Goal: Task Accomplishment & Management: Use online tool/utility

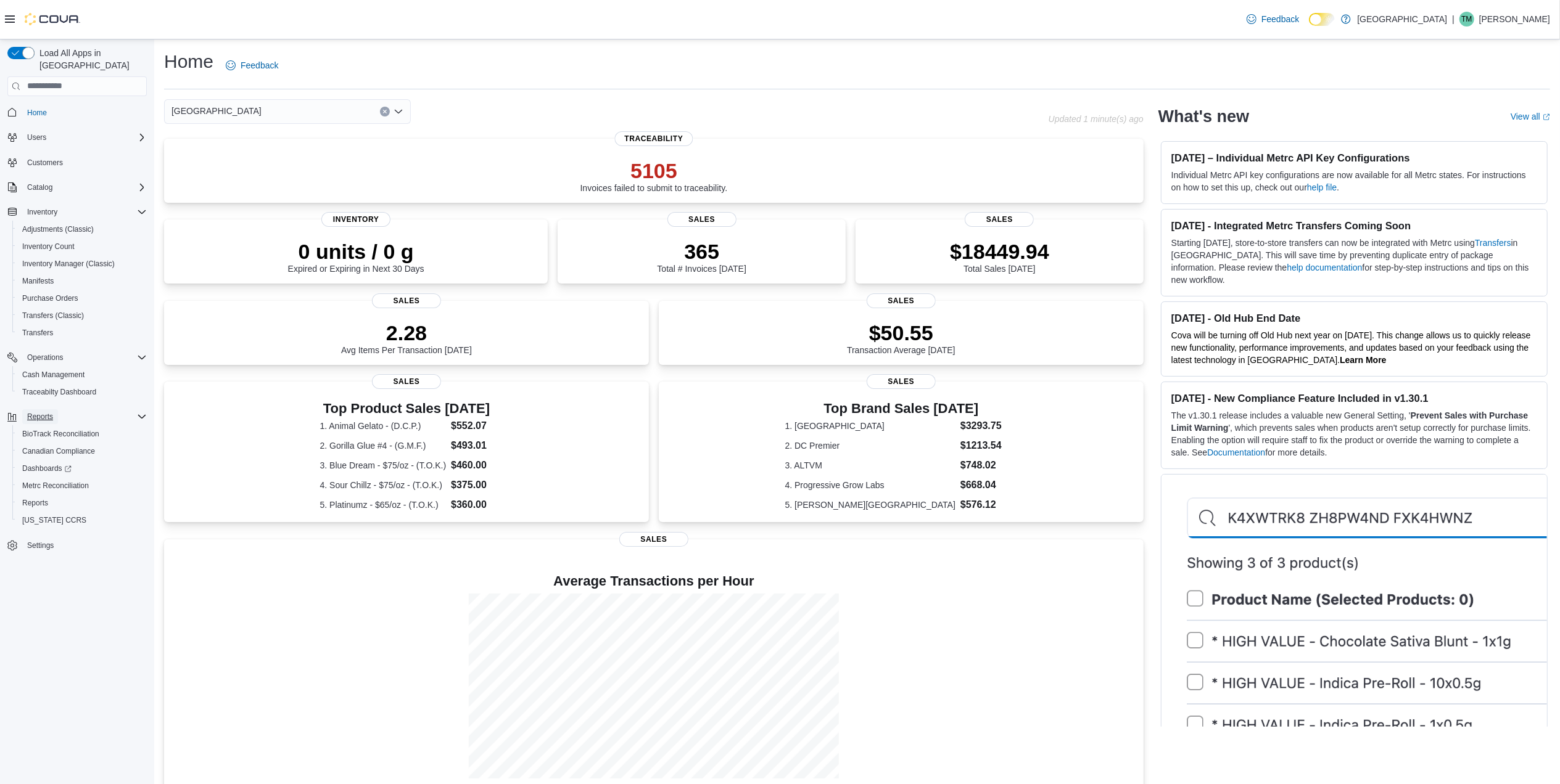
click at [57, 409] on button "Reports" at bounding box center [40, 416] width 36 height 15
click at [37, 498] on span "Reports" at bounding box center [35, 503] width 26 height 10
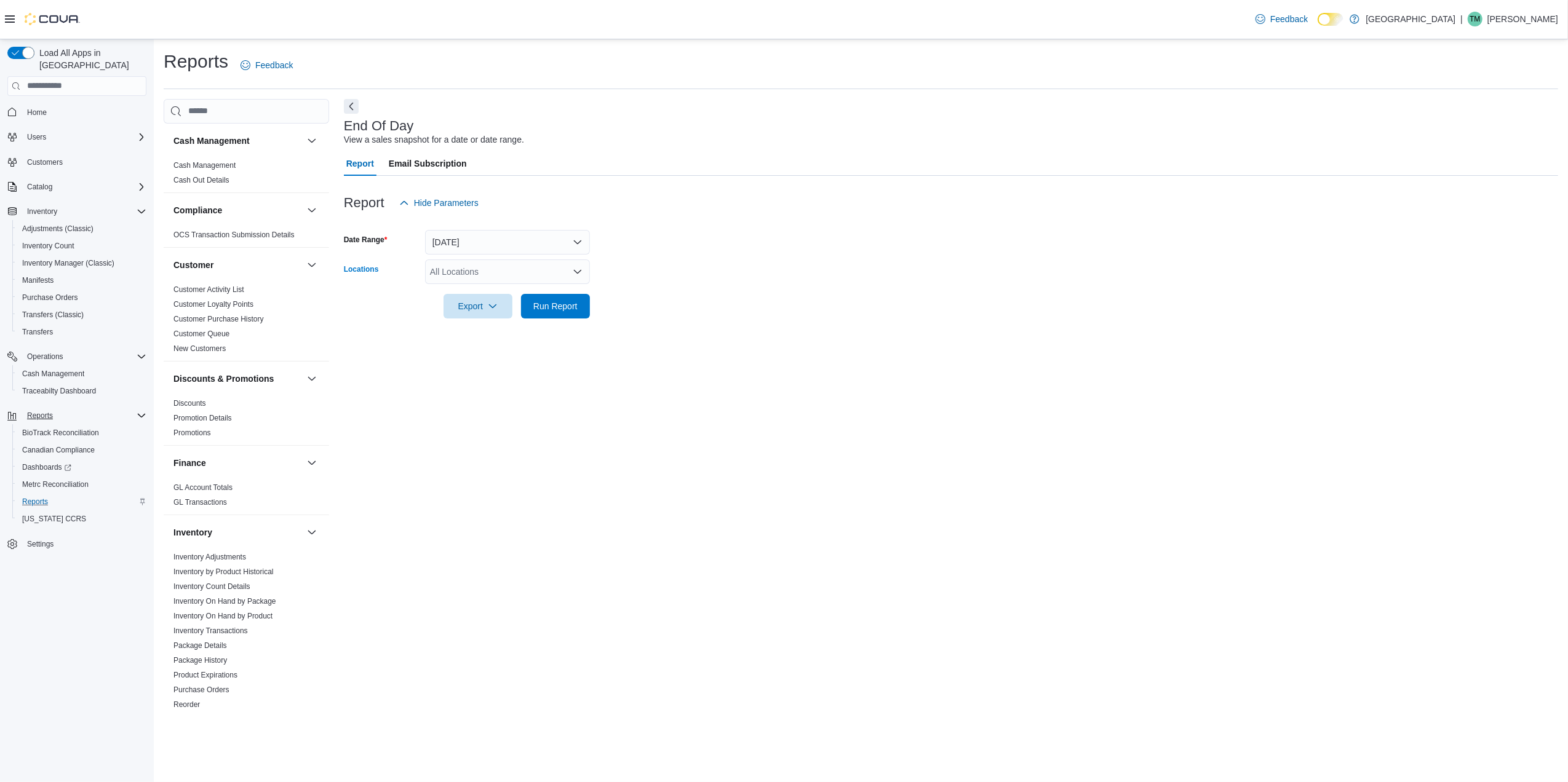
click at [532, 269] on div "All Locations" at bounding box center [507, 271] width 165 height 24
click at [520, 367] on span "[PERSON_NAME] - [STREET_ADDRESS]" at bounding box center [533, 364] width 163 height 12
click at [588, 327] on button "[PERSON_NAME] - [STREET_ADDRESS]" at bounding box center [507, 329] width 165 height 18
click at [534, 269] on icon "Remove Edmond - 2100 S. Broadway from selection in this group" at bounding box center [537, 271] width 7 height 7
click at [628, 301] on form "Date Range [DATE] Locations [PERSON_NAME] - [STREET_ADDRESS] Selected. [PERSON_…" at bounding box center [951, 267] width 1214 height 103
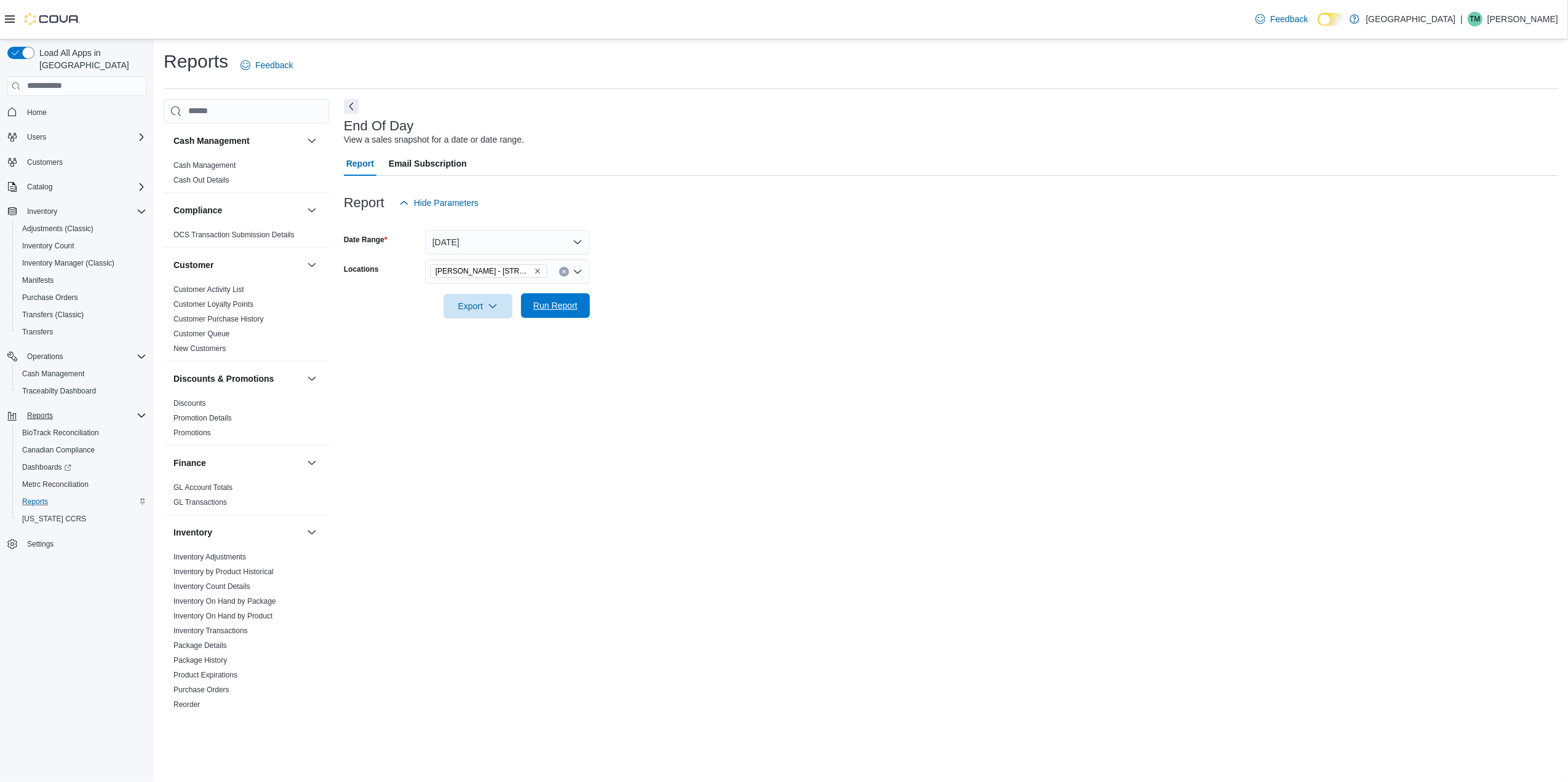
click at [577, 309] on span "Run Report" at bounding box center [556, 306] width 54 height 24
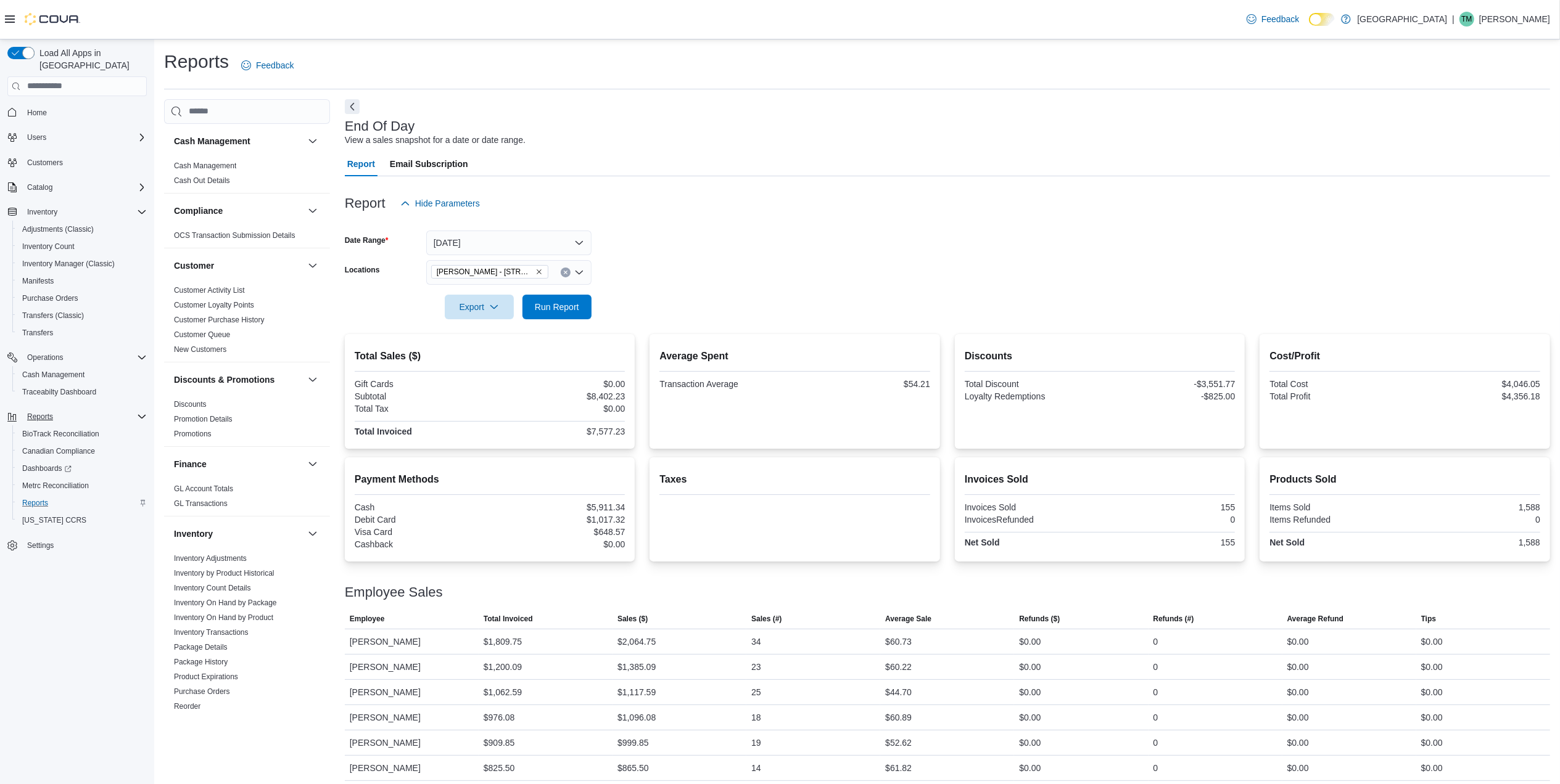
scroll to position [33, 0]
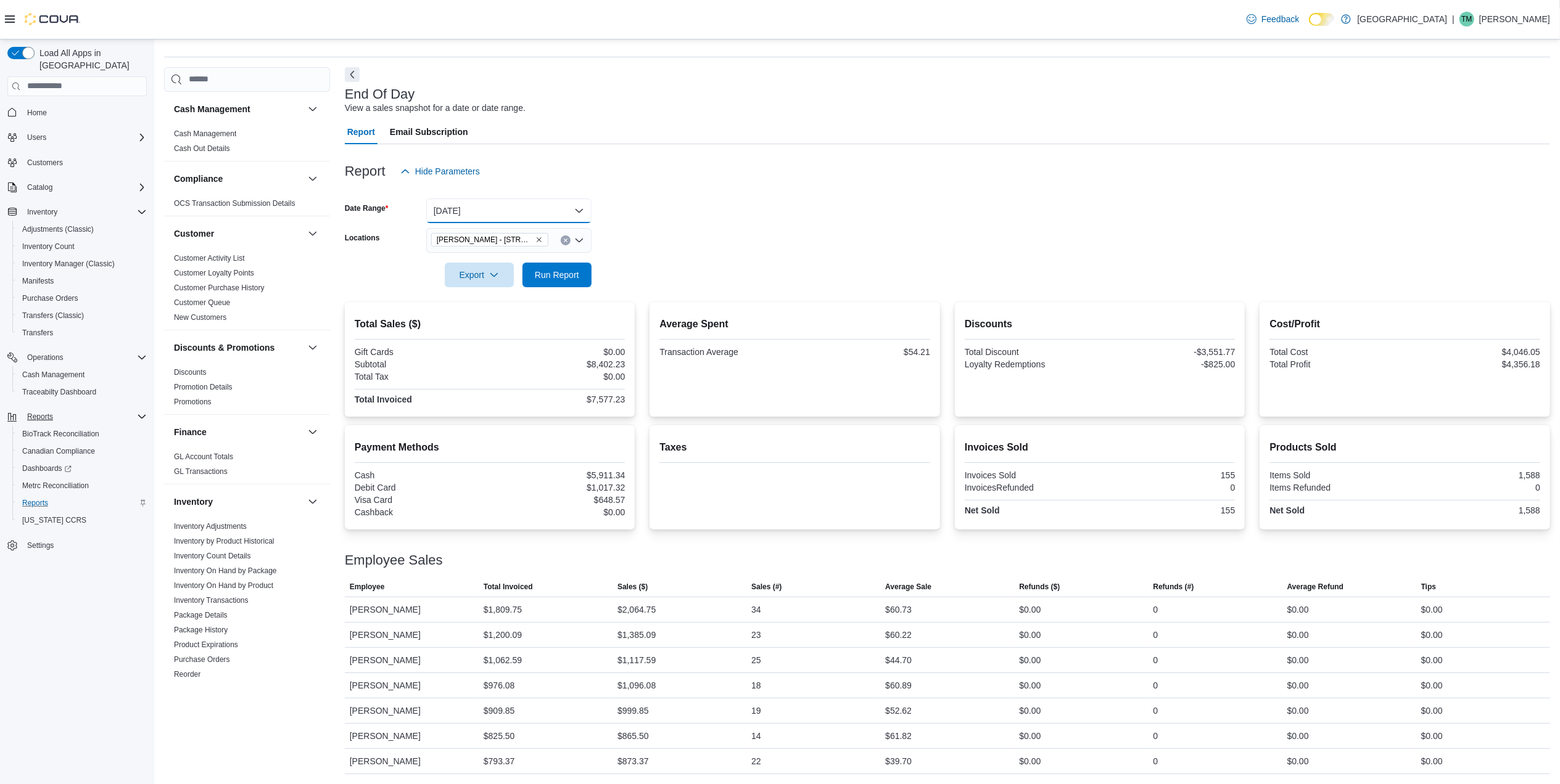
click at [570, 203] on button "[DATE]" at bounding box center [509, 211] width 165 height 24
click at [476, 237] on span "Last 30 Days" at bounding box center [516, 244] width 141 height 15
click at [550, 263] on span "Run Report" at bounding box center [557, 274] width 55 height 24
click at [571, 217] on button "Last 30 Days" at bounding box center [509, 210] width 165 height 24
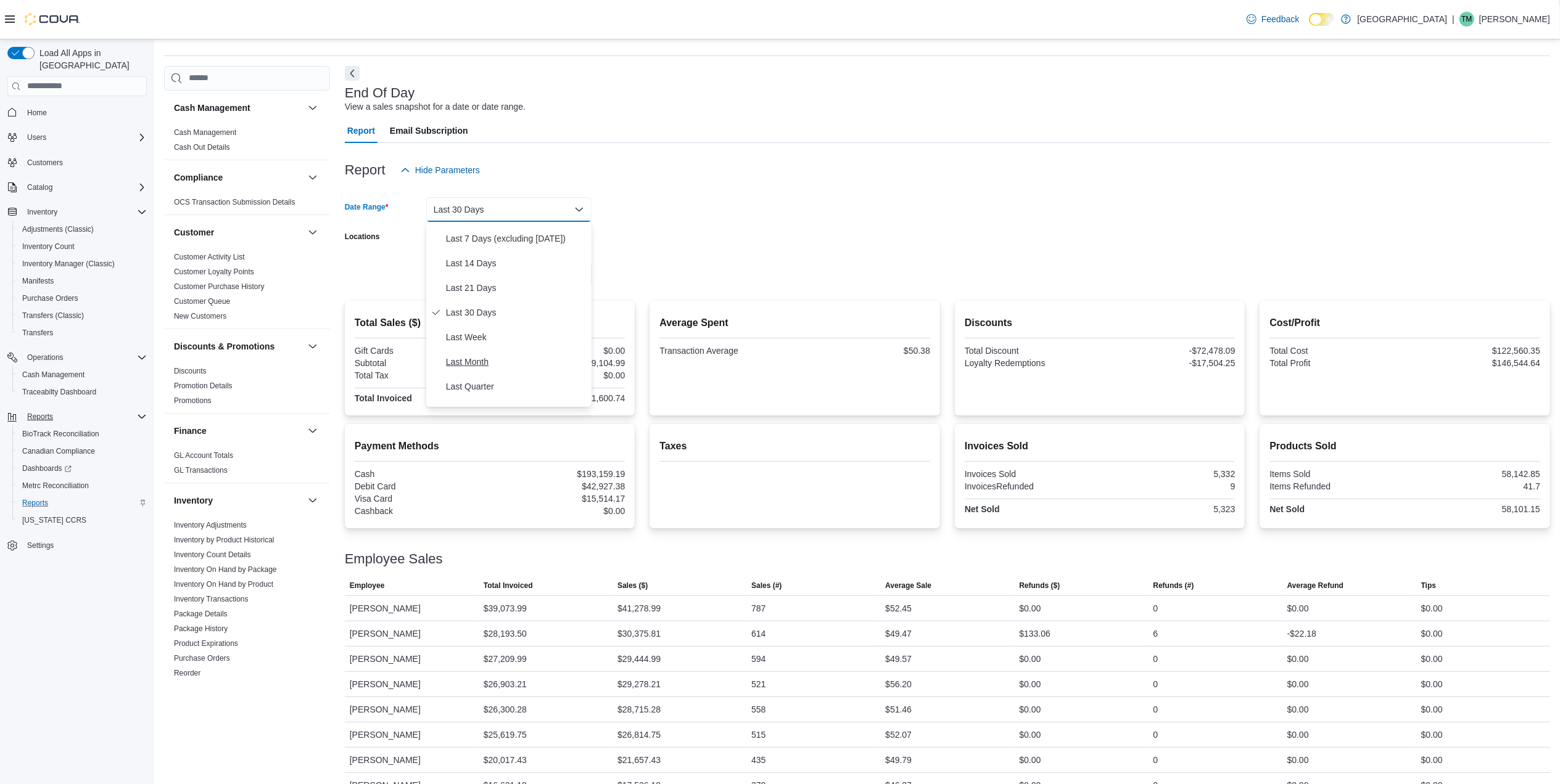
scroll to position [12, 0]
click at [475, 286] on button "Last 7 Days" at bounding box center [509, 296] width 165 height 24
click at [535, 275] on span "Run Report" at bounding box center [557, 273] width 45 height 12
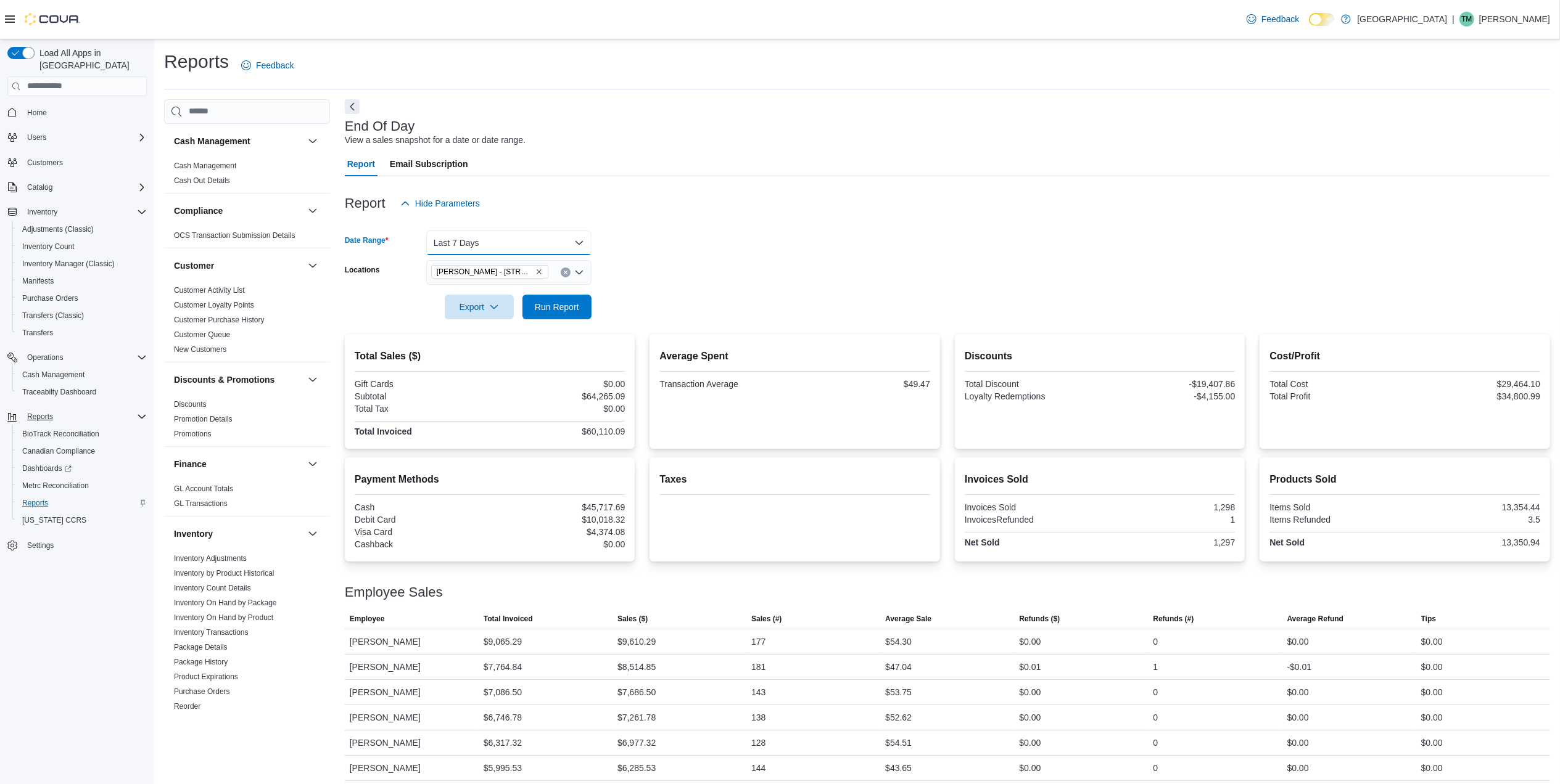
click at [572, 237] on button "Last 7 Days" at bounding box center [509, 243] width 165 height 24
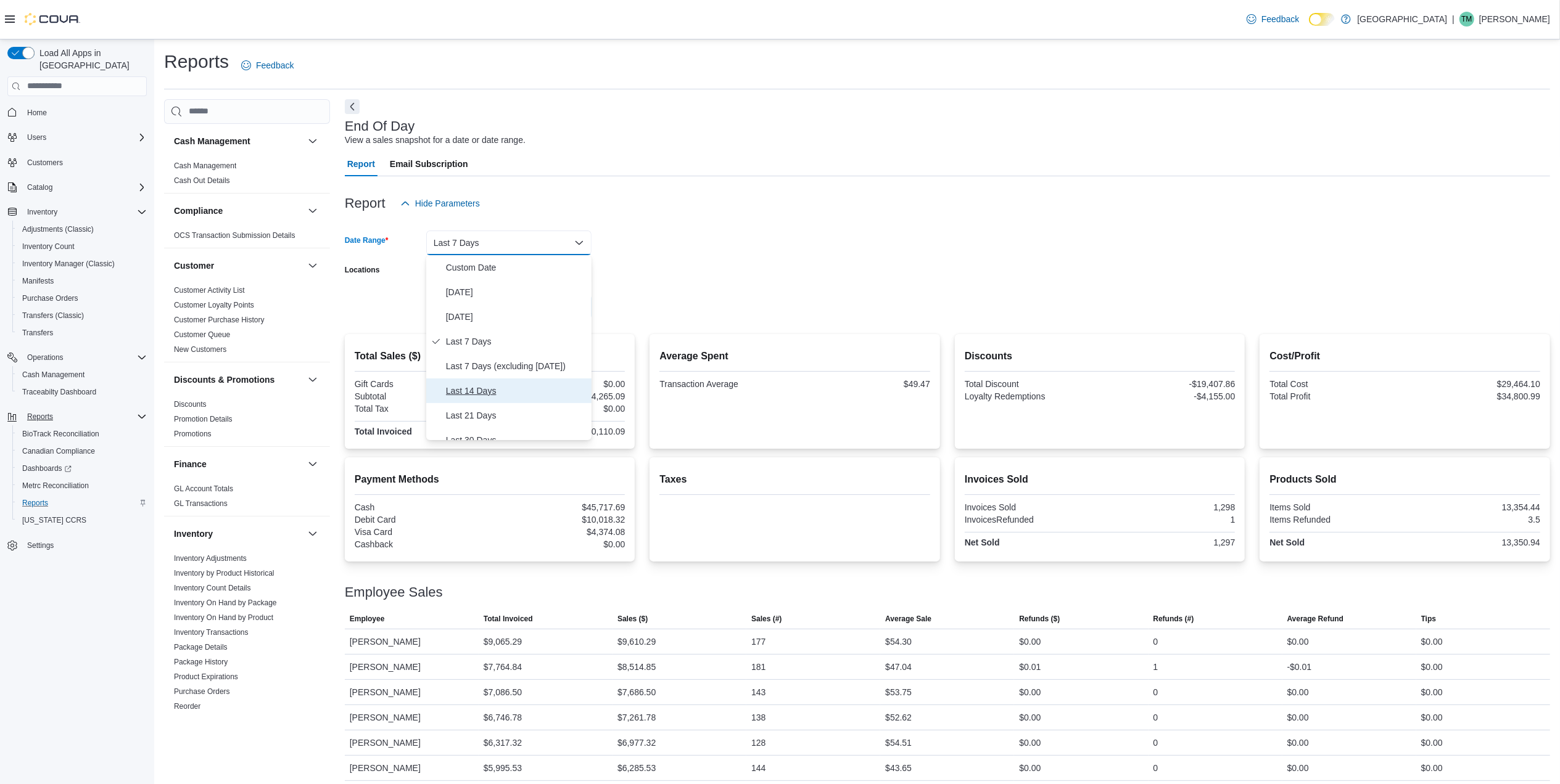
click at [494, 393] on span "Last 14 Days" at bounding box center [516, 391] width 141 height 15
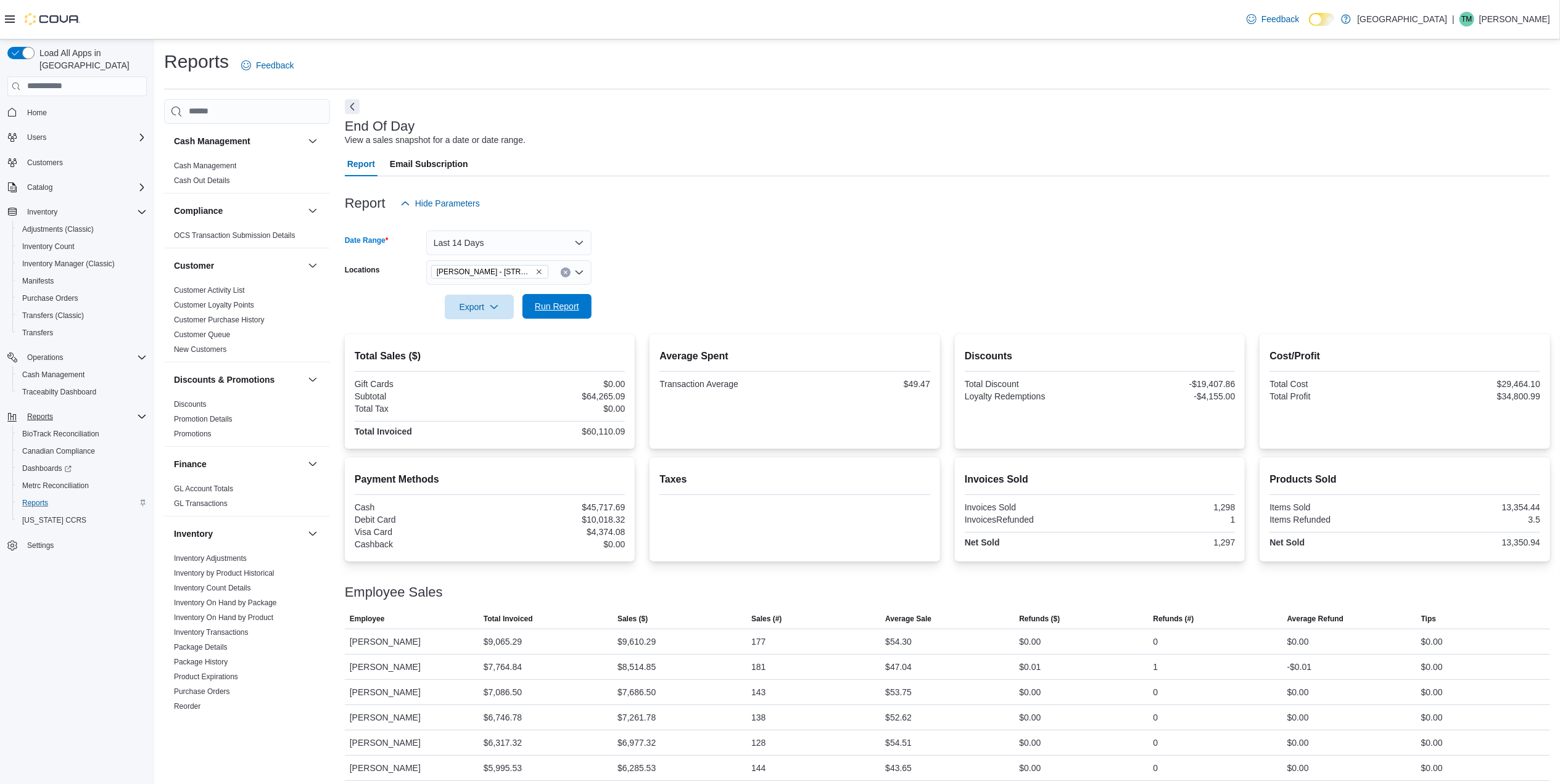
click at [549, 309] on span "Run Report" at bounding box center [557, 306] width 45 height 12
click at [578, 245] on button "Last 14 Days" at bounding box center [509, 243] width 165 height 24
click at [468, 290] on span "[DATE]" at bounding box center [516, 292] width 141 height 15
click at [545, 307] on span "Run Report" at bounding box center [557, 306] width 45 height 12
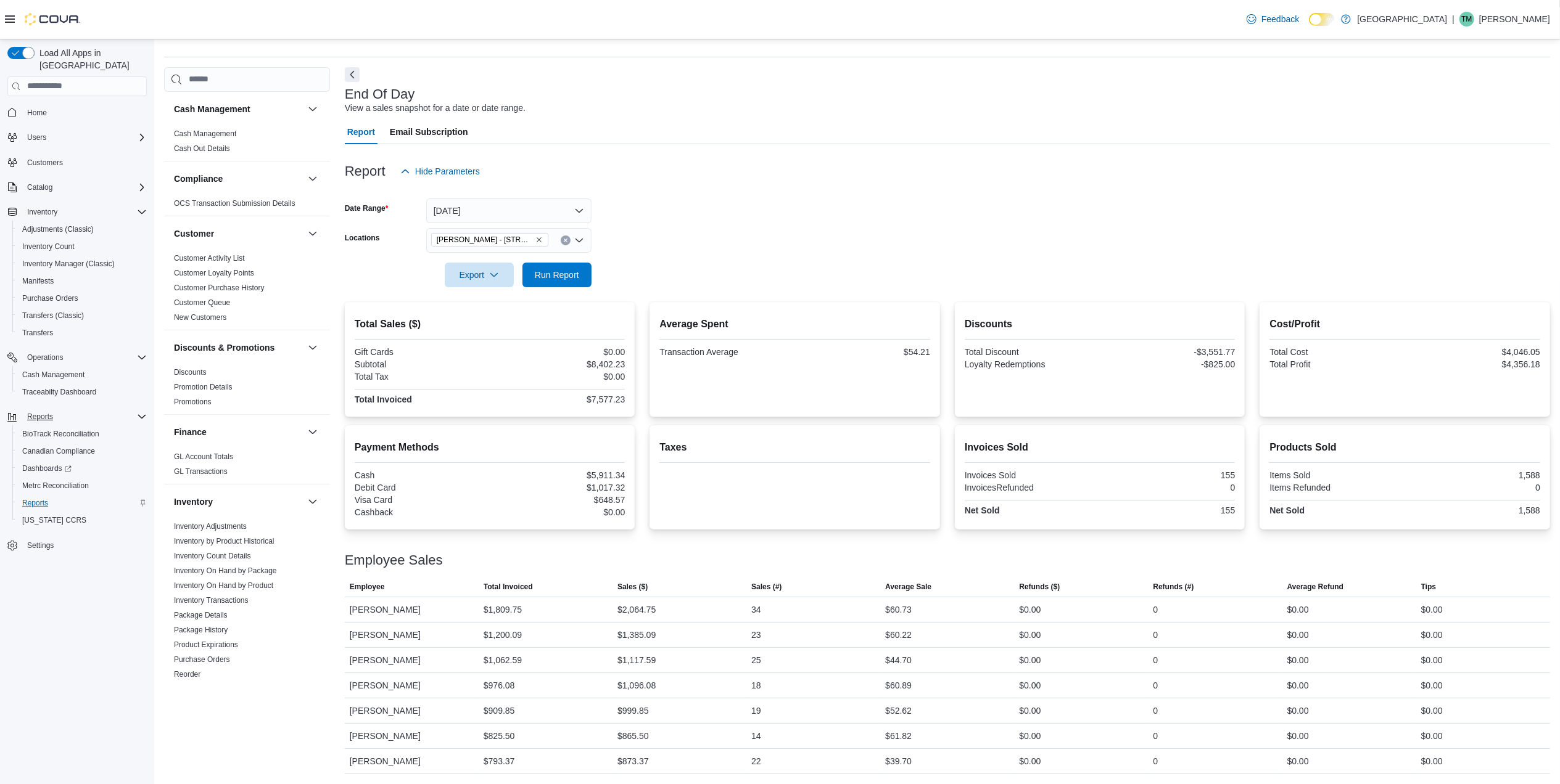
click at [575, 238] on icon "Open list of options" at bounding box center [580, 241] width 10 height 10
click at [544, 273] on span "[PERSON_NAME] - [STREET_ADDRESS][PERSON_NAME]" at bounding box center [570, 279] width 235 height 12
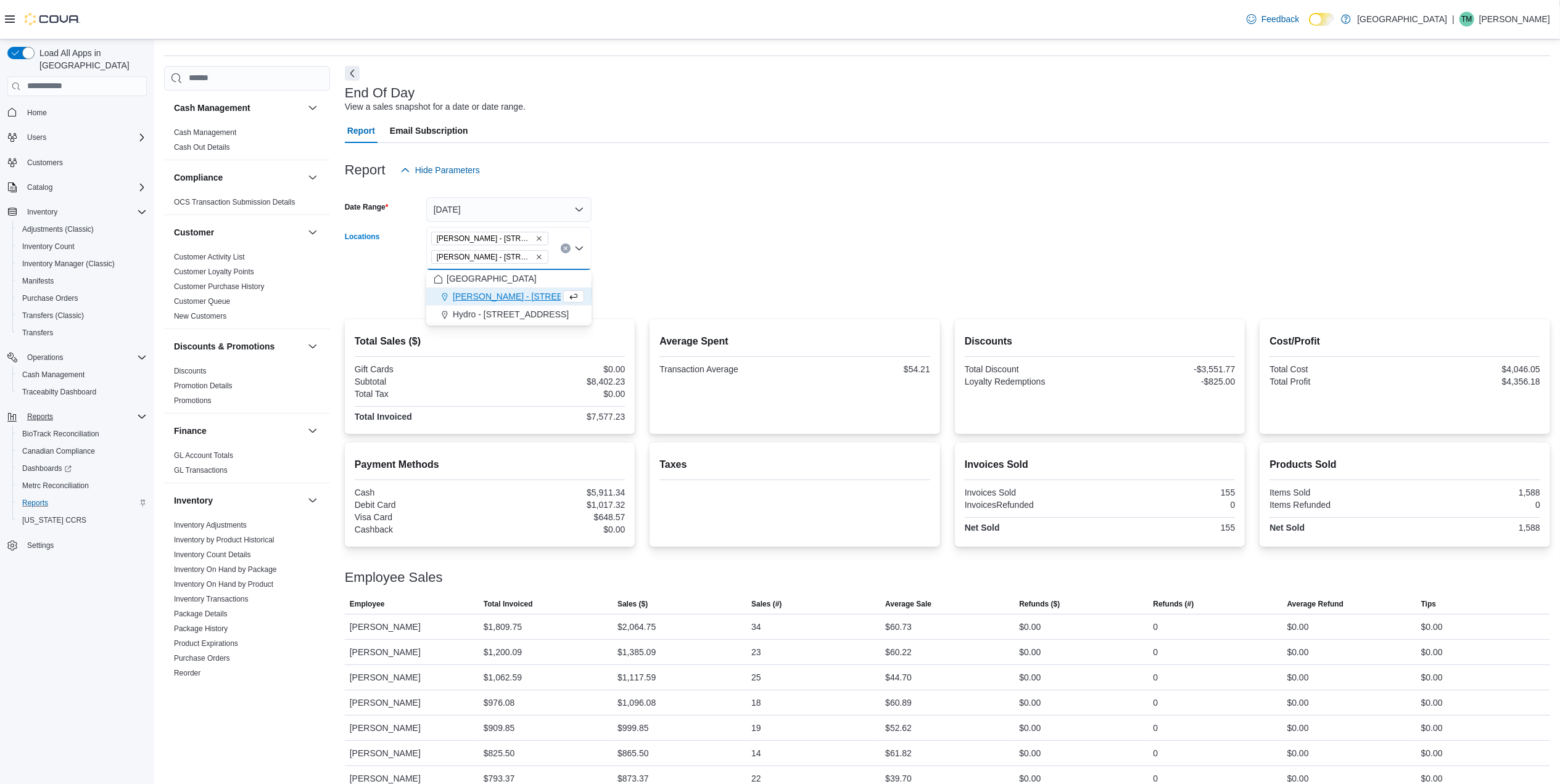
click at [536, 296] on span "[PERSON_NAME] - [STREET_ADDRESS]" at bounding box center [534, 297] width 164 height 12
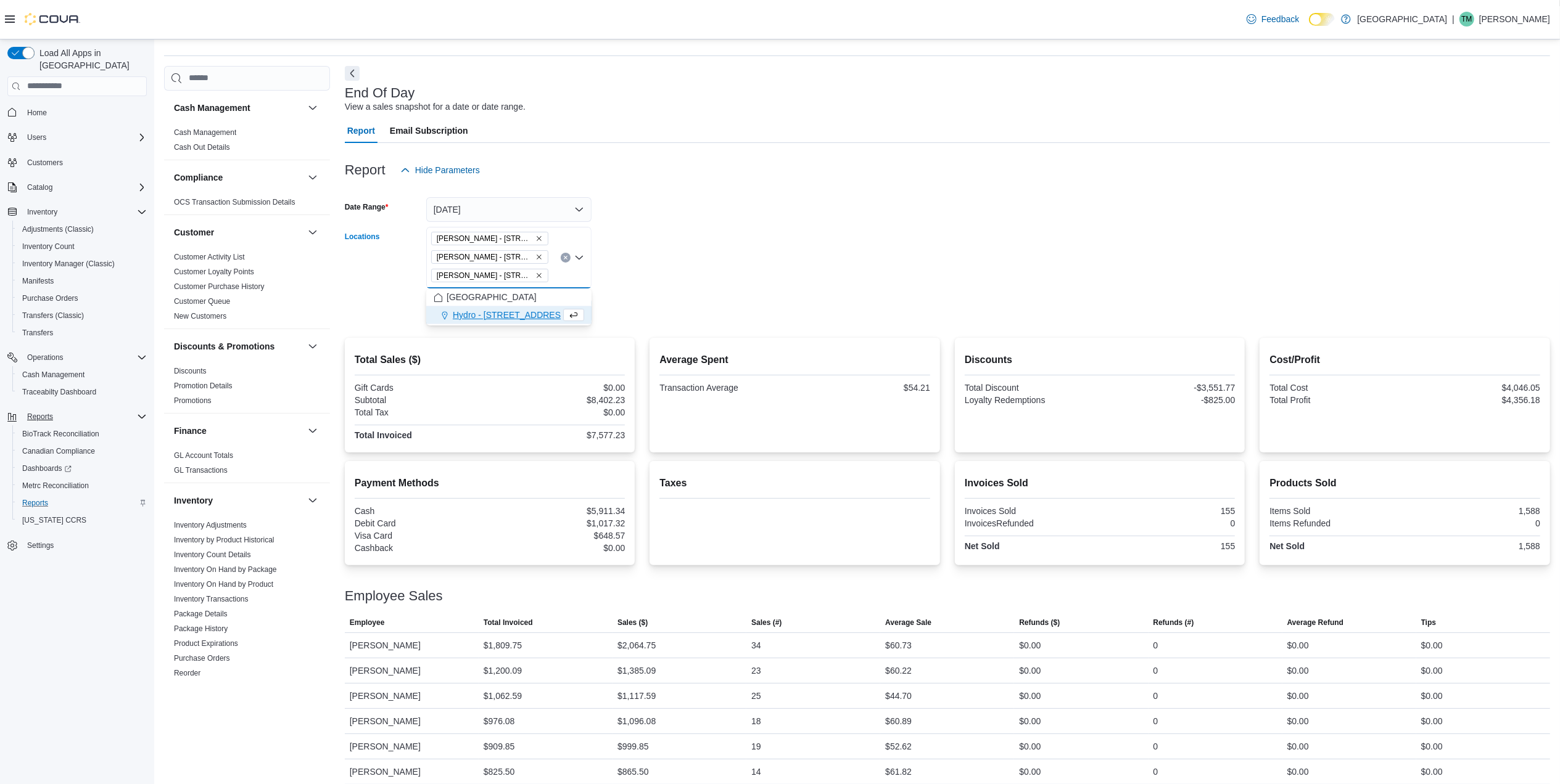
click at [546, 309] on span "Hydro - [STREET_ADDRESS]" at bounding box center [510, 314] width 116 height 12
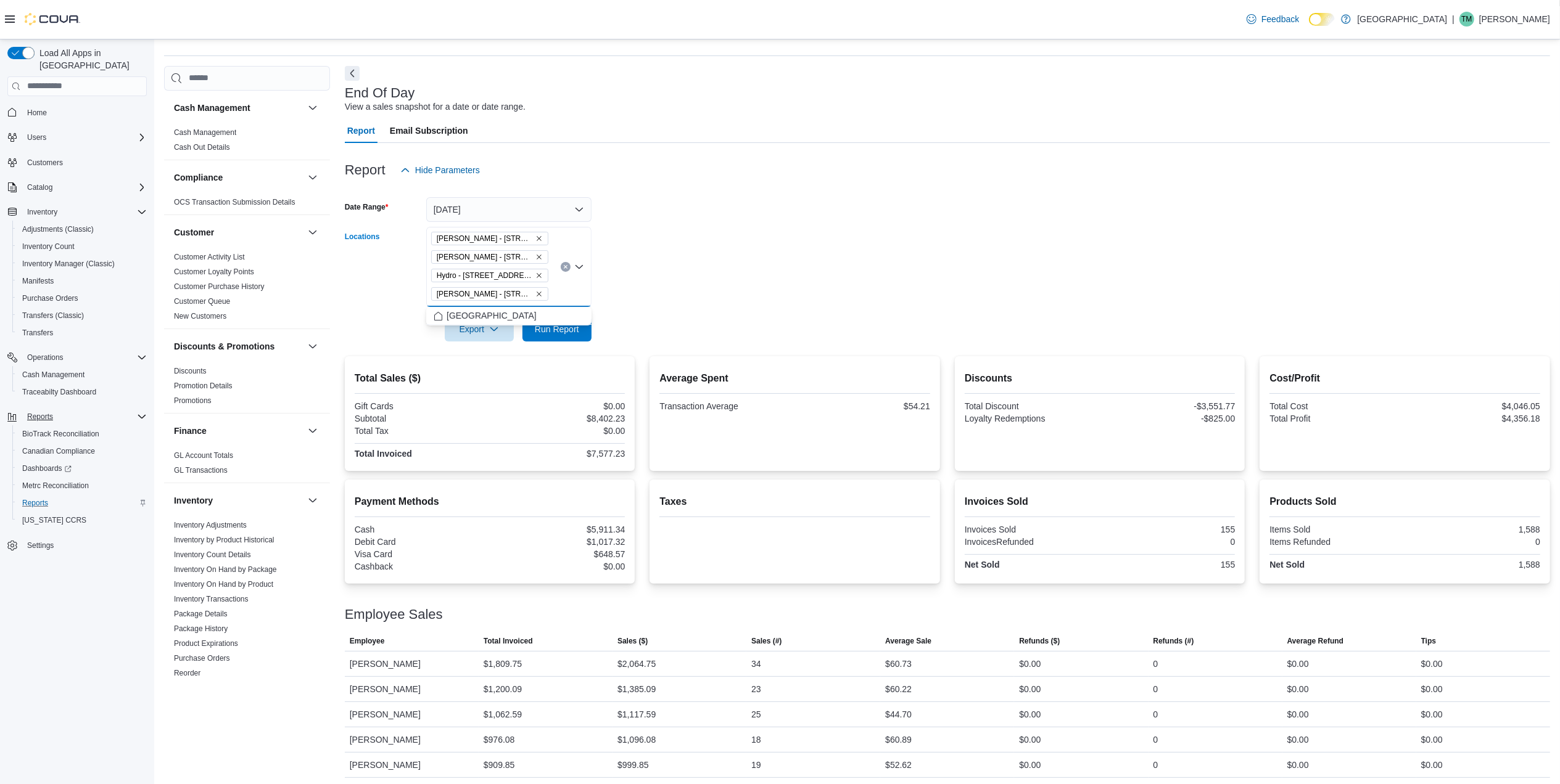
click at [640, 260] on form "Date Range [DATE] Locations [PERSON_NAME] - [STREET_ADDRESS][PERSON_NAME][PERSO…" at bounding box center [947, 262] width 1205 height 159
click at [569, 323] on span "Run Report" at bounding box center [557, 328] width 45 height 12
